Goal: Task Accomplishment & Management: Complete application form

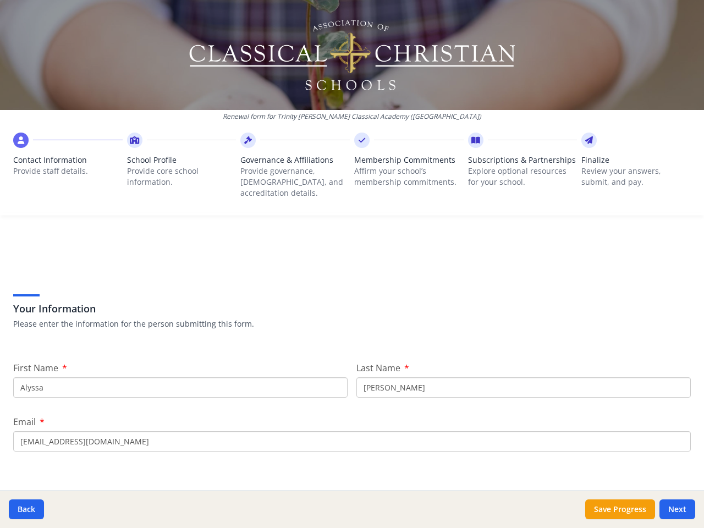
click at [352, 264] on div "Your Information Please enter the information for the person submitting this fo…" at bounding box center [352, 297] width 678 height 94
click at [67, 163] on span "Contact Information" at bounding box center [67, 160] width 109 height 11
click at [179, 168] on p "Provide core school information." at bounding box center [181, 177] width 109 height 22
click at [292, 168] on p "Provide governance, [DEMOGRAPHIC_DATA], and accreditation details." at bounding box center [294, 182] width 109 height 33
click at [403, 168] on p "Affirm your school’s membership commitments." at bounding box center [408, 177] width 109 height 22
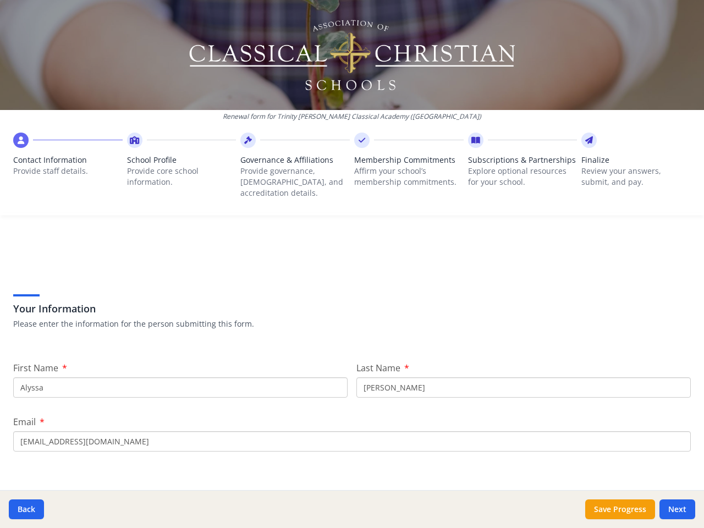
click at [515, 166] on span "Subscriptions & Partnerships" at bounding box center [522, 160] width 109 height 11
click at [628, 168] on p "Review your answers, submit, and pay." at bounding box center [635, 177] width 109 height 22
click at [26, 509] on button "Back" at bounding box center [26, 509] width 35 height 20
click at [620, 509] on button "Save Progress" at bounding box center [620, 509] width 70 height 20
click at [677, 509] on button "Next" at bounding box center [678, 509] width 36 height 20
